Goal: Information Seeking & Learning: Learn about a topic

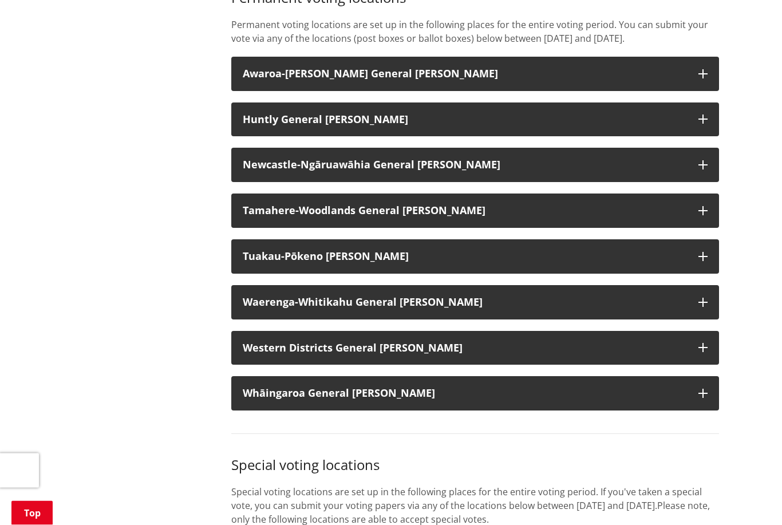
scroll to position [796, 0]
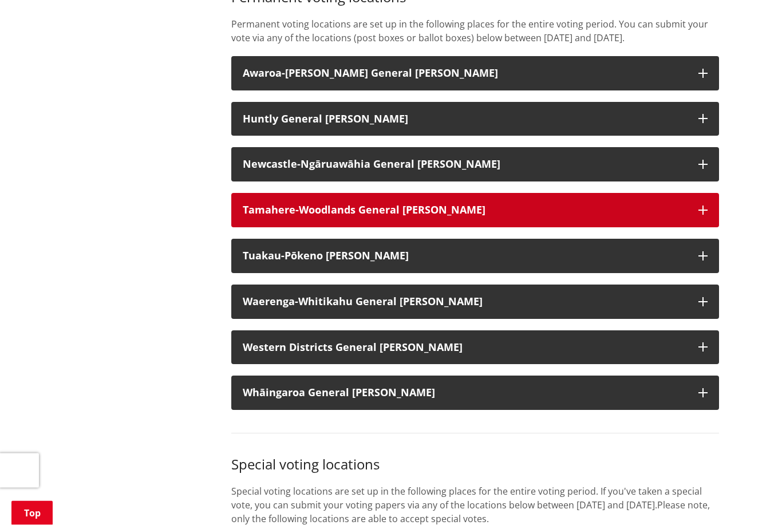
click at [712, 208] on button "Tamahere-Woodlands General Ward" at bounding box center [475, 210] width 488 height 34
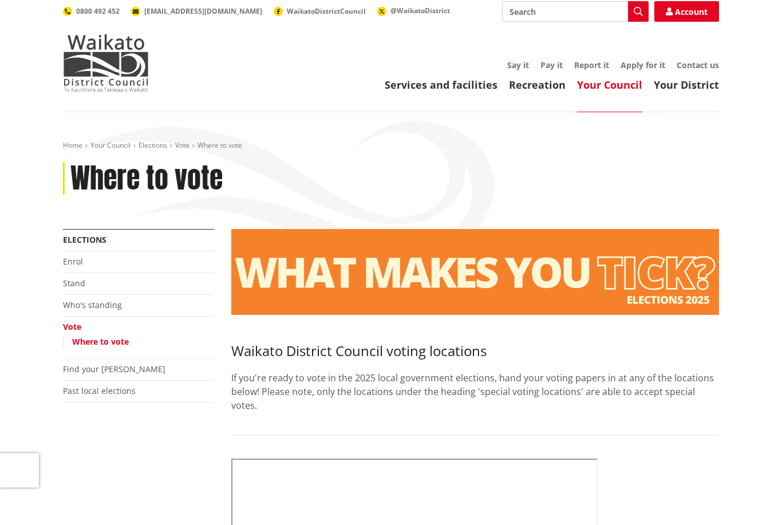
scroll to position [0, 0]
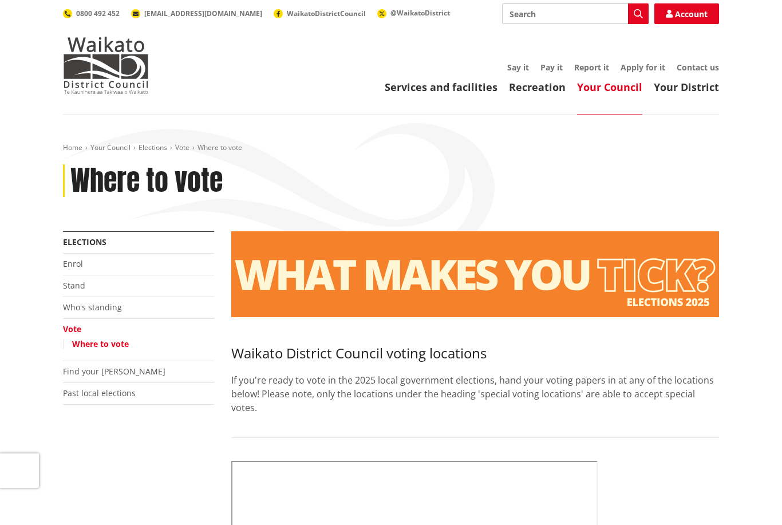
click at [60, 302] on div "More from this section Elections Enrol Stand Who's standing Vote Where to vote …" at bounding box center [138, 332] width 168 height 202
click at [73, 302] on link "Who's standing" at bounding box center [92, 307] width 59 height 11
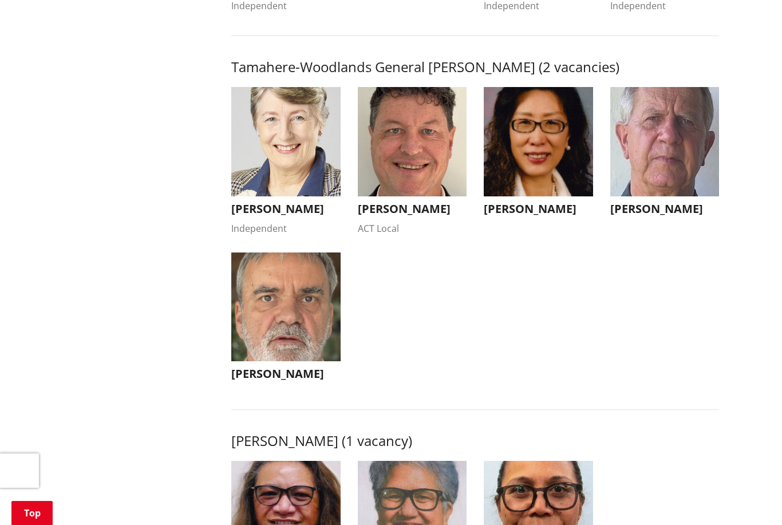
scroll to position [1138, 0]
click at [296, 216] on h3 "[PERSON_NAME]" at bounding box center [285, 210] width 109 height 14
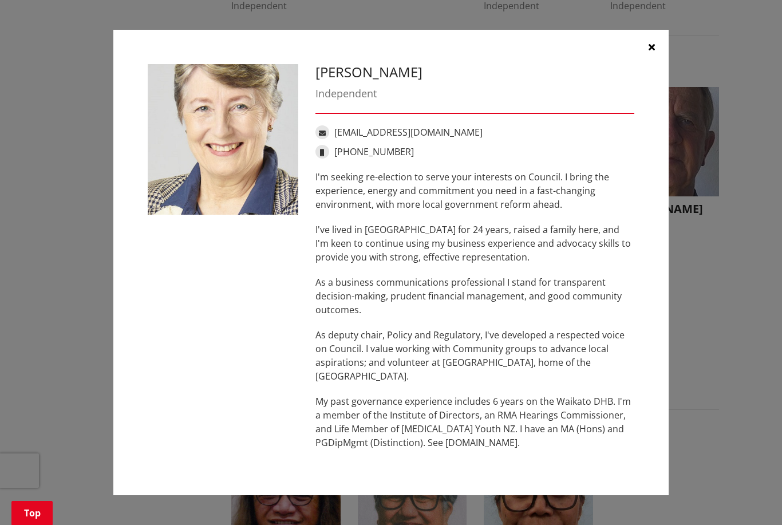
click at [657, 49] on button "button" at bounding box center [651, 47] width 34 height 34
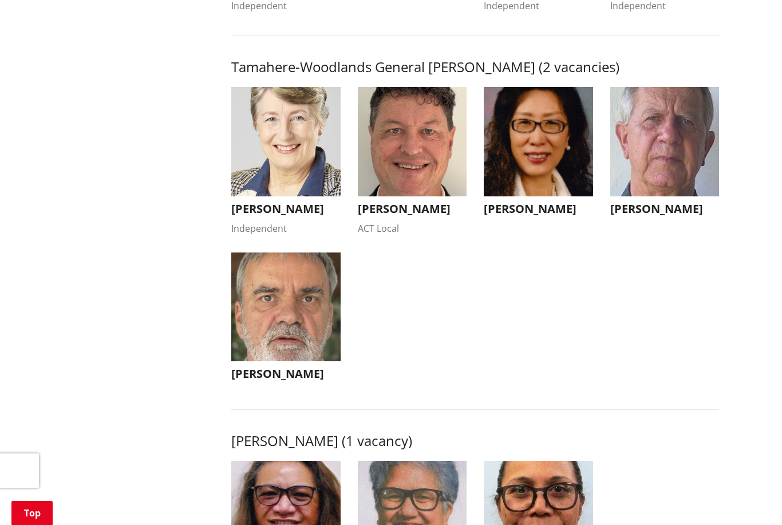
click at [420, 216] on h3 "[PERSON_NAME]" at bounding box center [412, 209] width 109 height 14
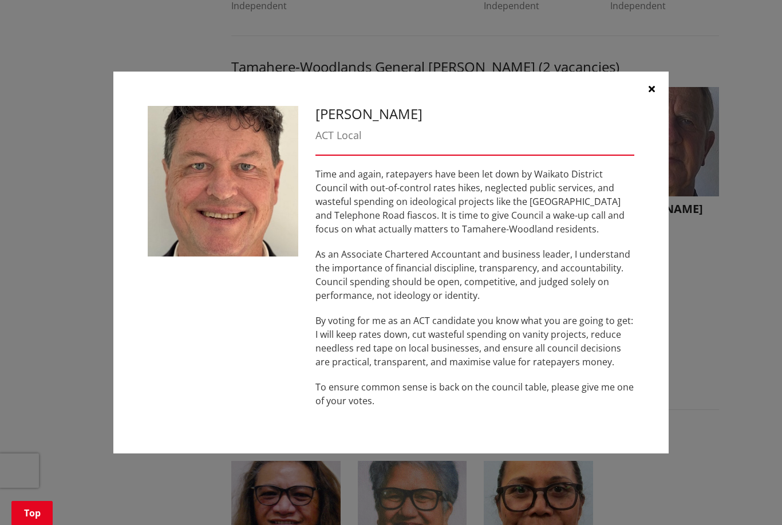
click at [657, 92] on button "button" at bounding box center [651, 89] width 34 height 34
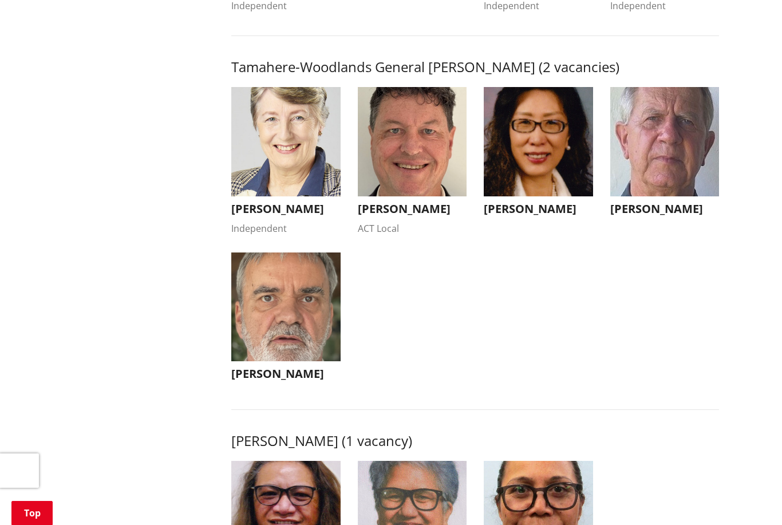
click at [568, 216] on h3 "[PERSON_NAME]" at bounding box center [538, 209] width 109 height 14
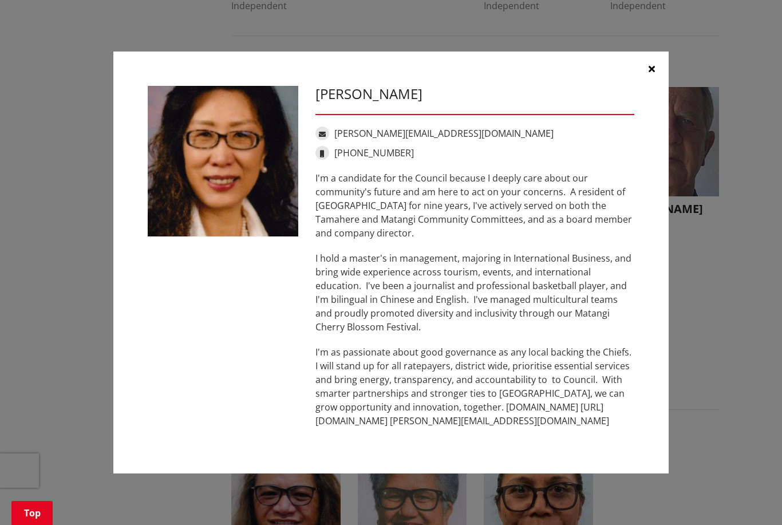
click at [655, 70] on button "button" at bounding box center [651, 69] width 34 height 34
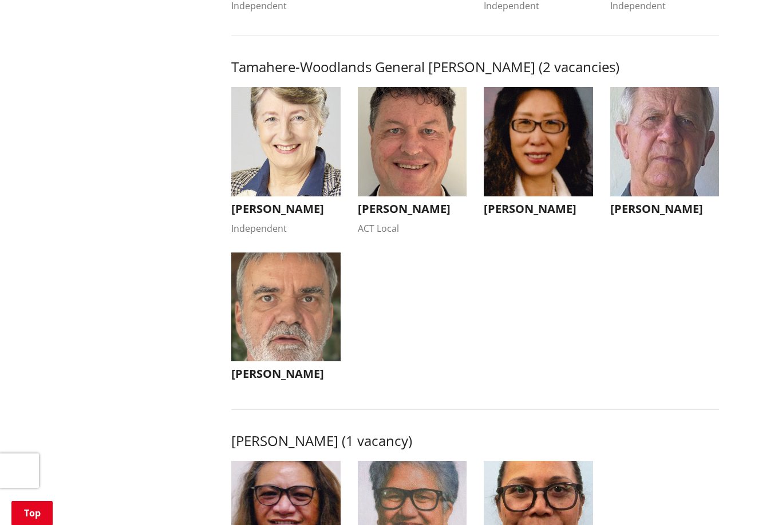
click at [671, 216] on h3 "[PERSON_NAME]" at bounding box center [664, 209] width 109 height 14
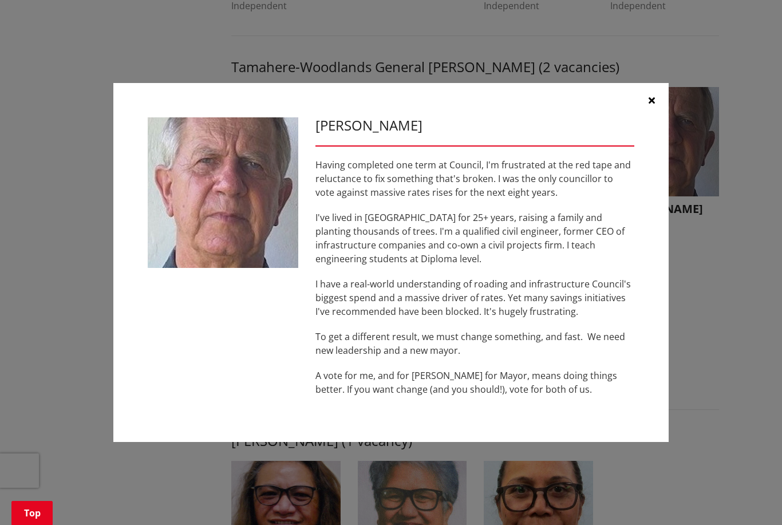
click at [654, 98] on icon "button" at bounding box center [652, 100] width 6 height 9
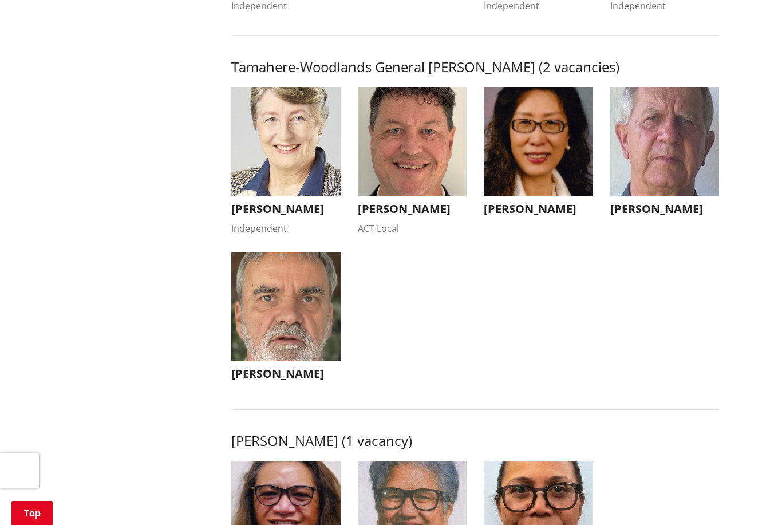
click at [293, 381] on h3 "[PERSON_NAME]" at bounding box center [285, 374] width 109 height 14
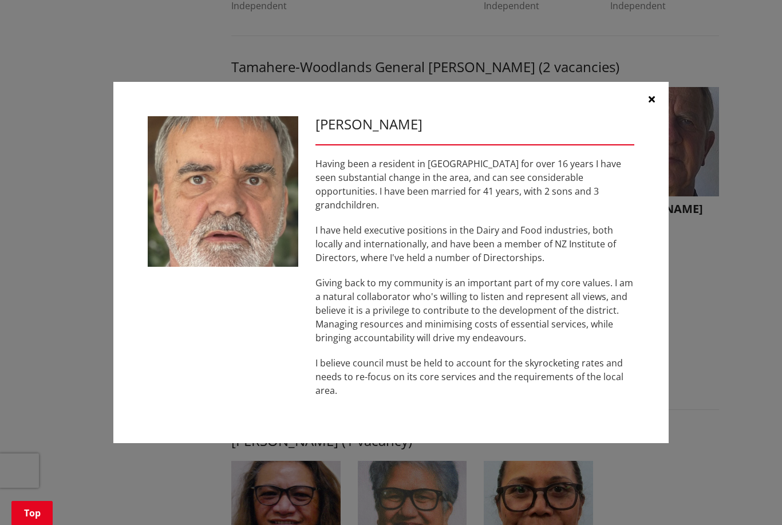
click at [656, 108] on button "button" at bounding box center [651, 99] width 34 height 34
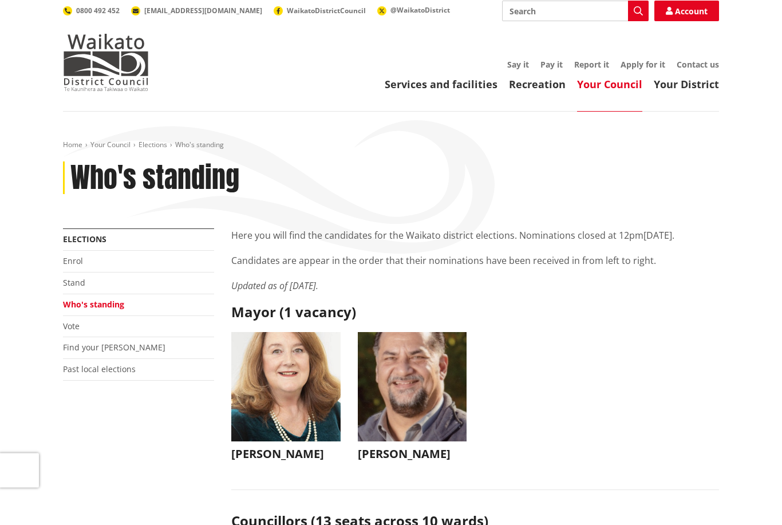
scroll to position [0, 0]
